Goal: Information Seeking & Learning: Learn about a topic

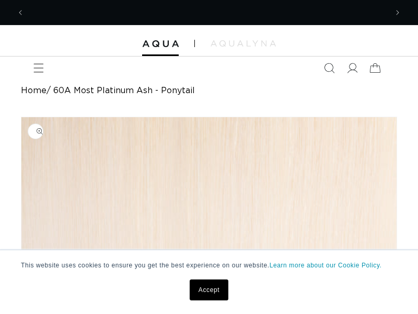
scroll to position [0, 363]
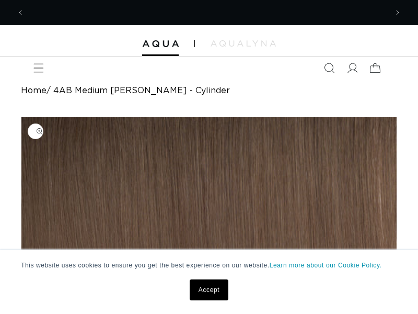
scroll to position [0, 726]
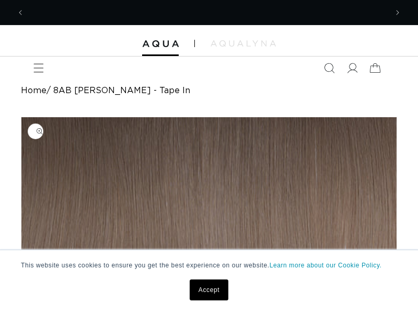
scroll to position [0, 363]
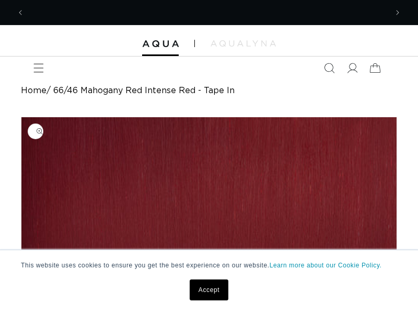
scroll to position [0, 726]
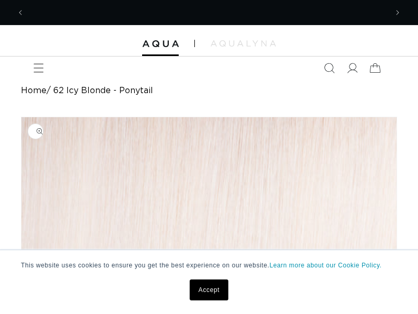
scroll to position [0, 363]
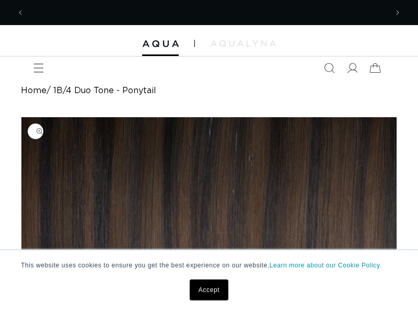
scroll to position [0, 726]
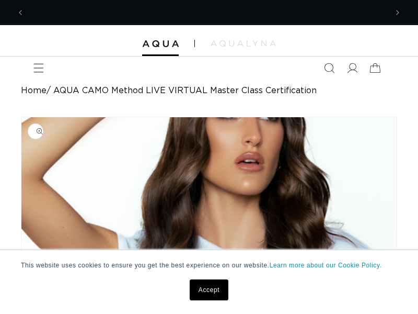
scroll to position [0, 726]
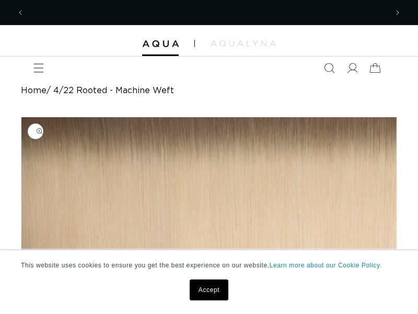
scroll to position [0, 363]
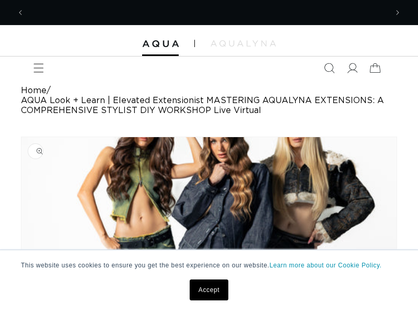
scroll to position [0, 726]
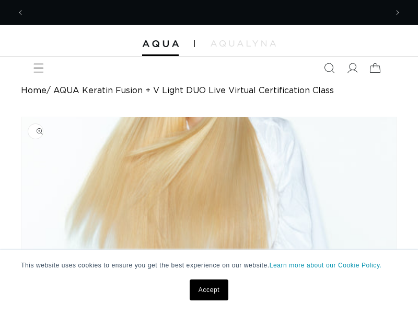
scroll to position [0, 363]
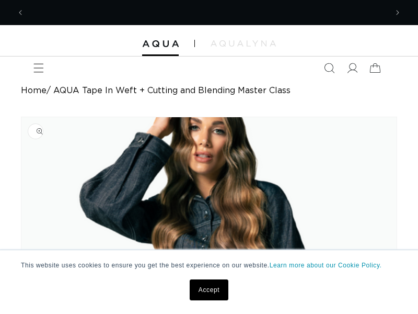
scroll to position [0, 363]
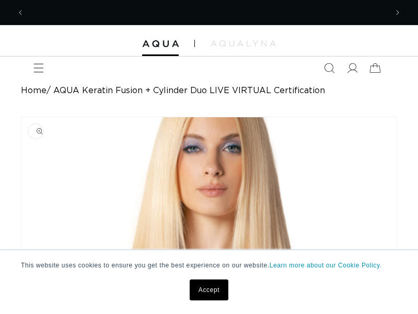
scroll to position [0, 363]
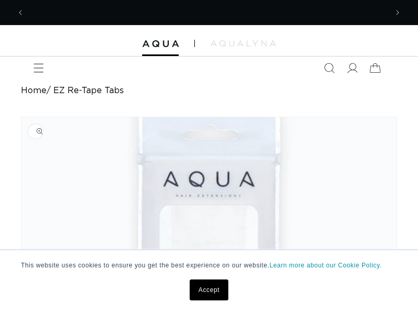
scroll to position [0, 363]
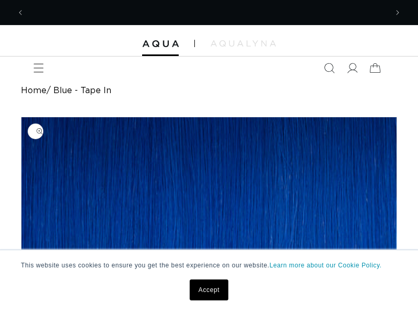
scroll to position [0, 726]
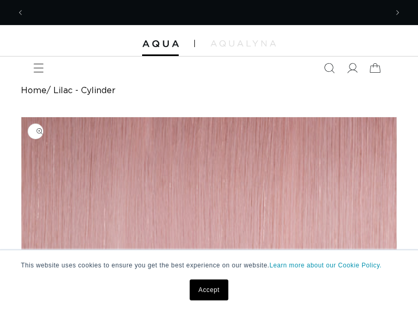
scroll to position [0, 363]
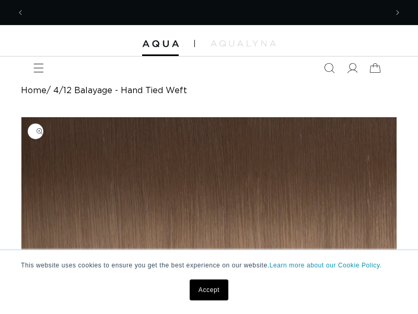
scroll to position [0, 363]
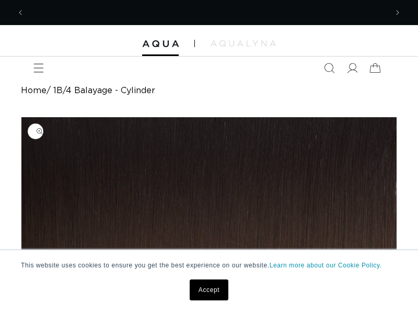
scroll to position [0, 726]
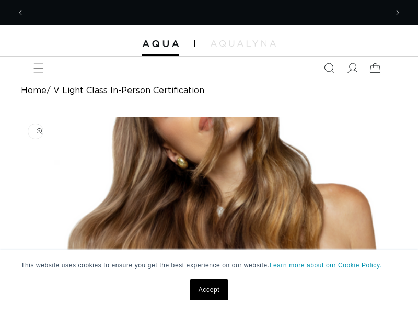
scroll to position [0, 726]
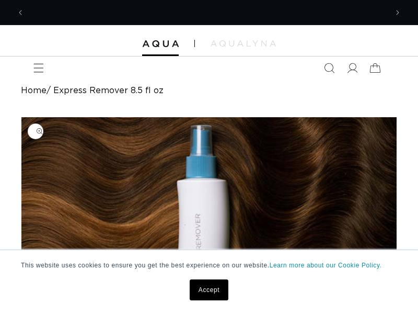
scroll to position [0, 726]
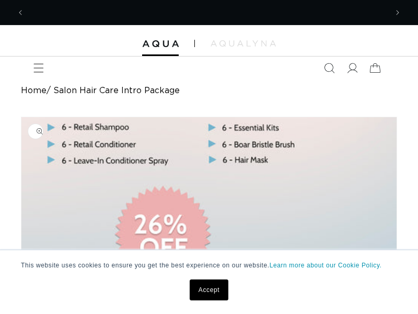
scroll to position [0, 726]
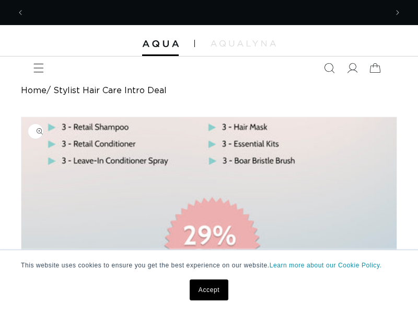
scroll to position [0, 726]
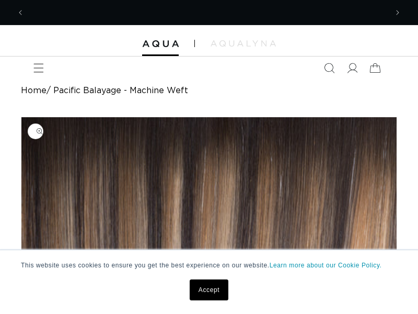
scroll to position [0, 726]
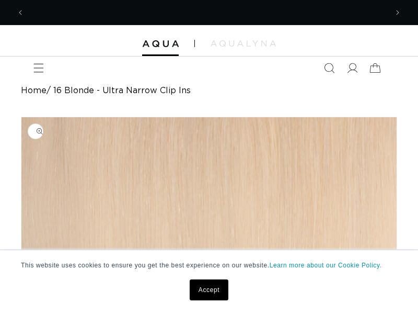
scroll to position [0, 363]
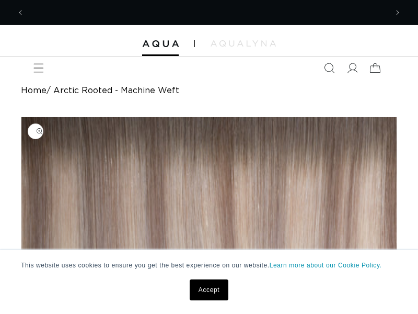
scroll to position [0, 363]
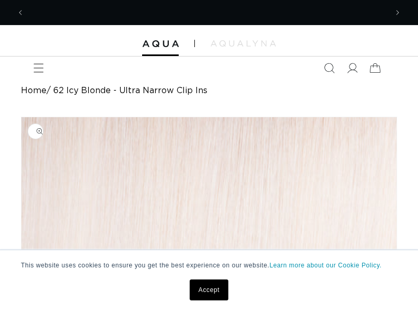
scroll to position [0, 363]
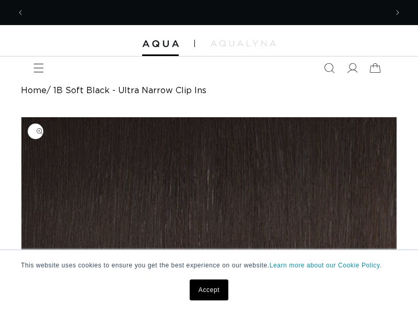
scroll to position [0, 363]
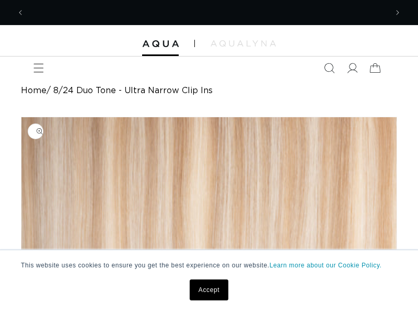
scroll to position [0, 726]
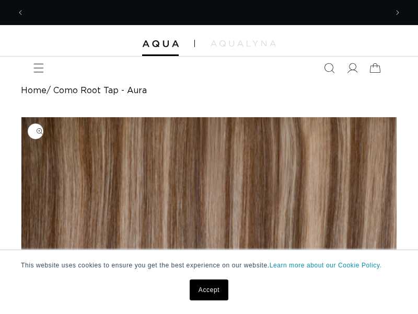
scroll to position [0, 726]
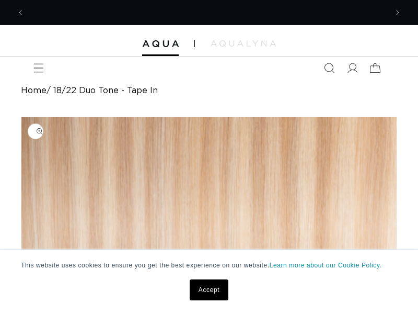
scroll to position [0, 363]
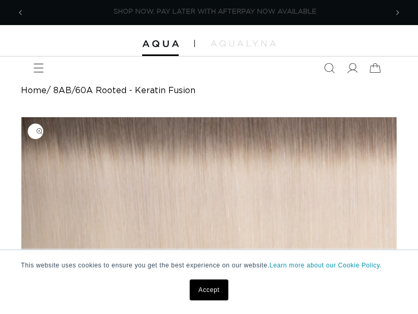
scroll to position [0, 726]
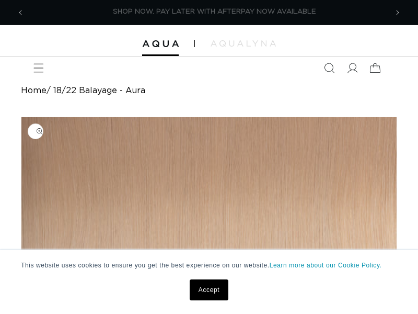
scroll to position [0, 726]
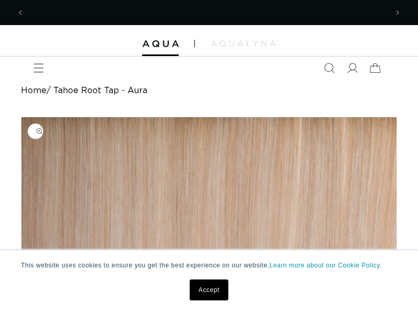
scroll to position [0, 363]
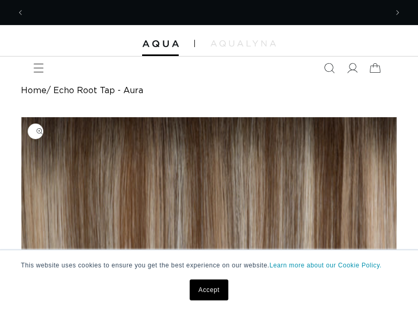
scroll to position [0, 726]
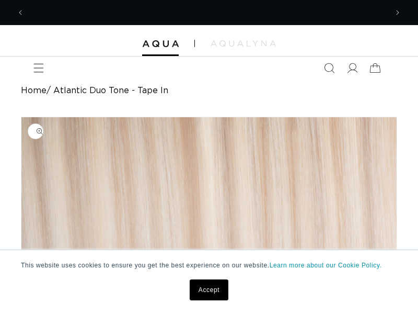
scroll to position [0, 726]
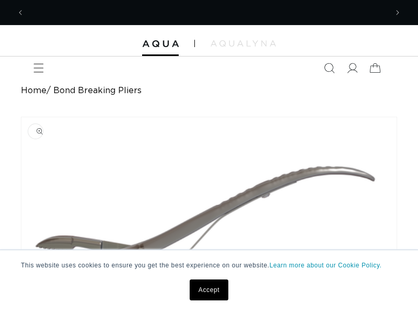
scroll to position [0, 726]
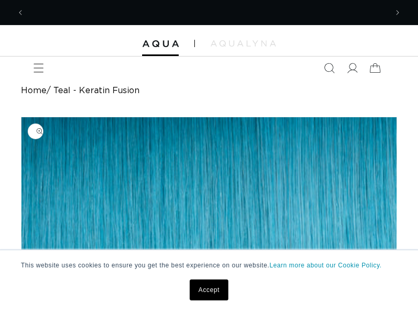
scroll to position [0, 726]
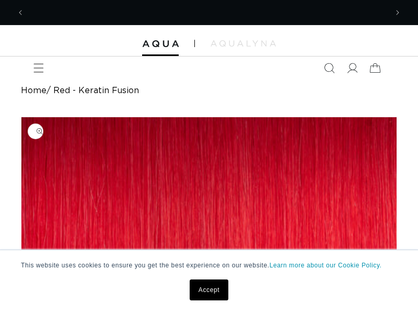
scroll to position [0, 363]
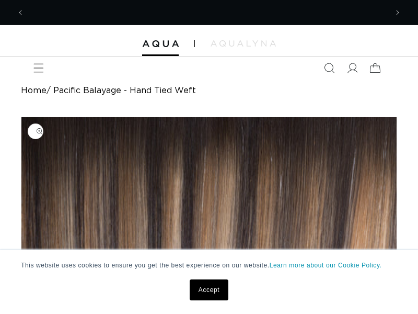
scroll to position [0, 363]
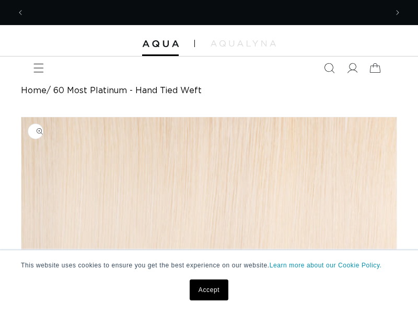
scroll to position [0, 726]
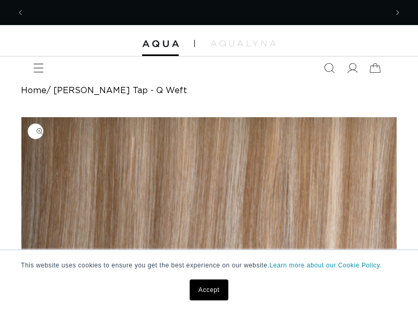
scroll to position [0, 363]
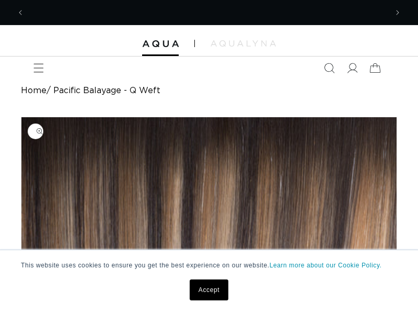
scroll to position [0, 363]
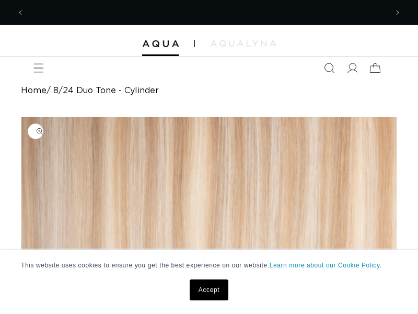
scroll to position [0, 726]
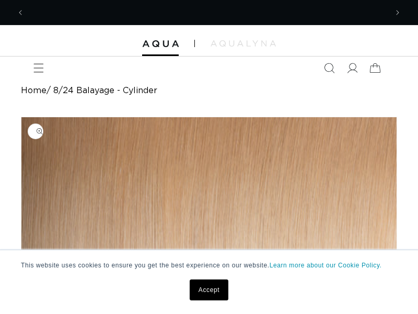
scroll to position [0, 363]
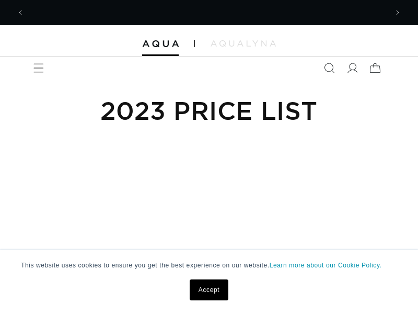
scroll to position [0, 363]
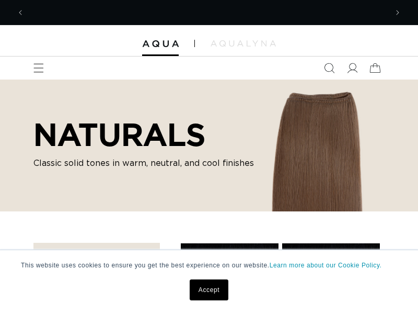
scroll to position [0, 726]
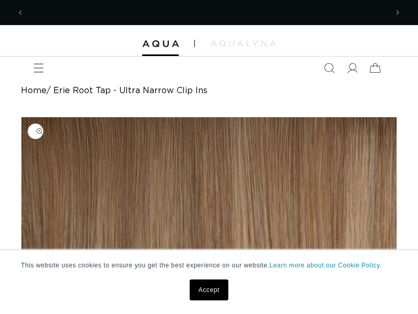
scroll to position [0, 363]
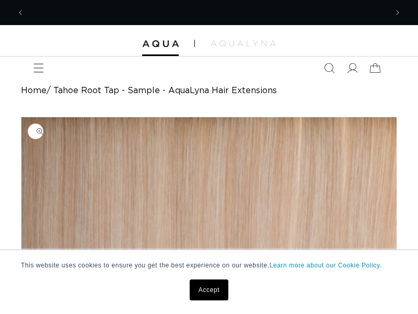
scroll to position [0, 363]
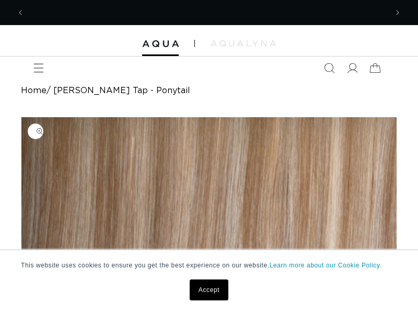
scroll to position [0, 726]
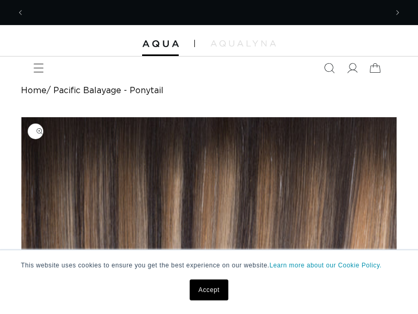
scroll to position [0, 363]
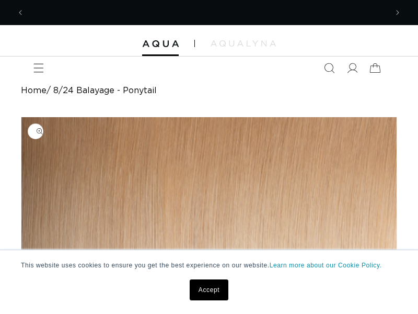
scroll to position [0, 726]
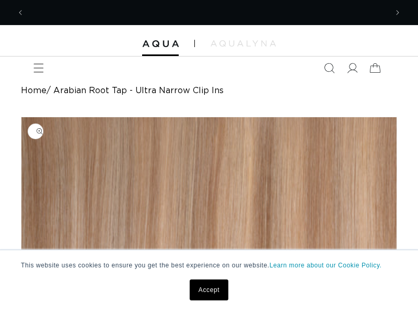
scroll to position [0, 363]
